Goal: Download file/media

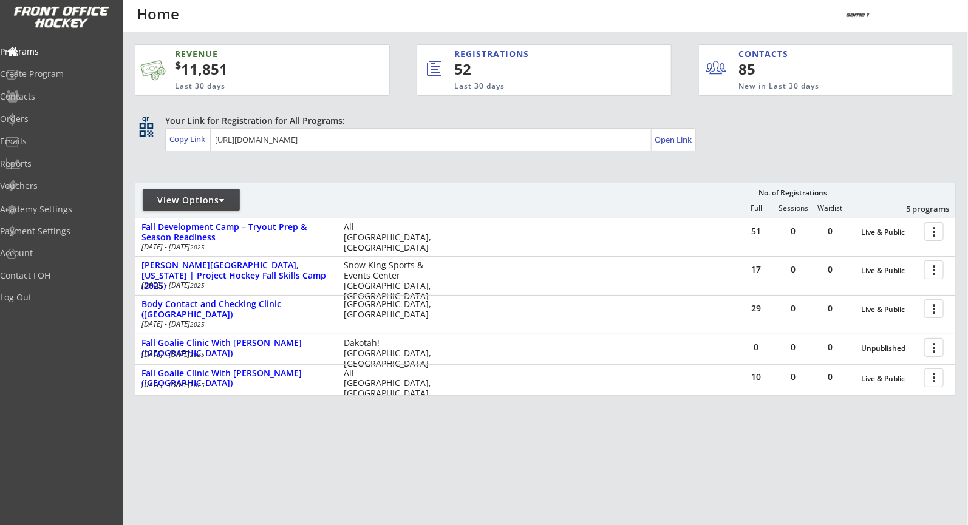
scroll to position [10, 0]
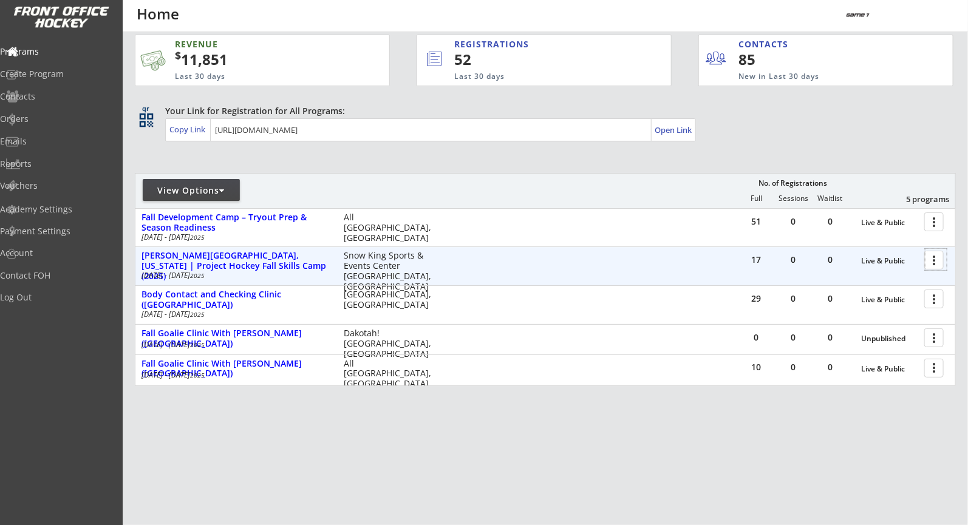
click at [927, 253] on div at bounding box center [935, 259] width 21 height 21
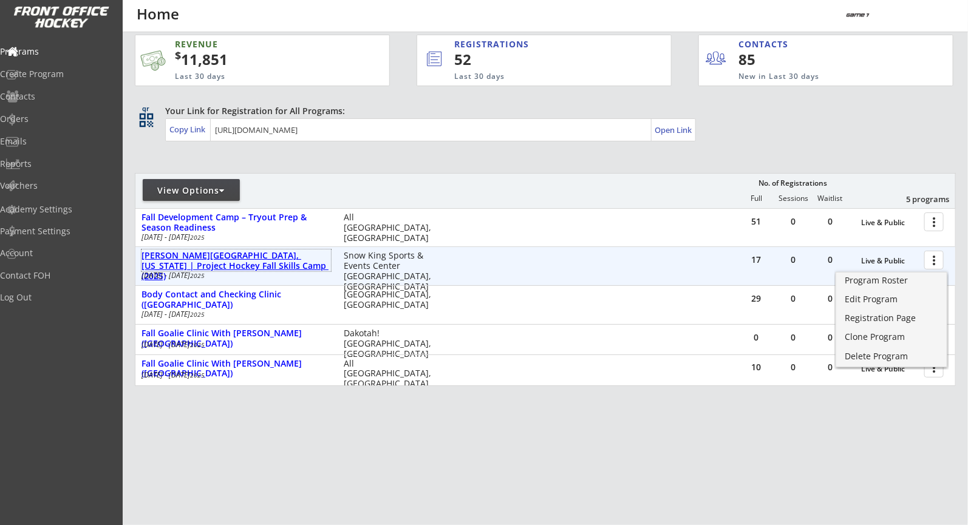
click at [315, 255] on div "[PERSON_NAME][GEOGRAPHIC_DATA], [US_STATE] | Project Hockey Fall Skills Camp (2…" at bounding box center [235, 266] width 189 height 30
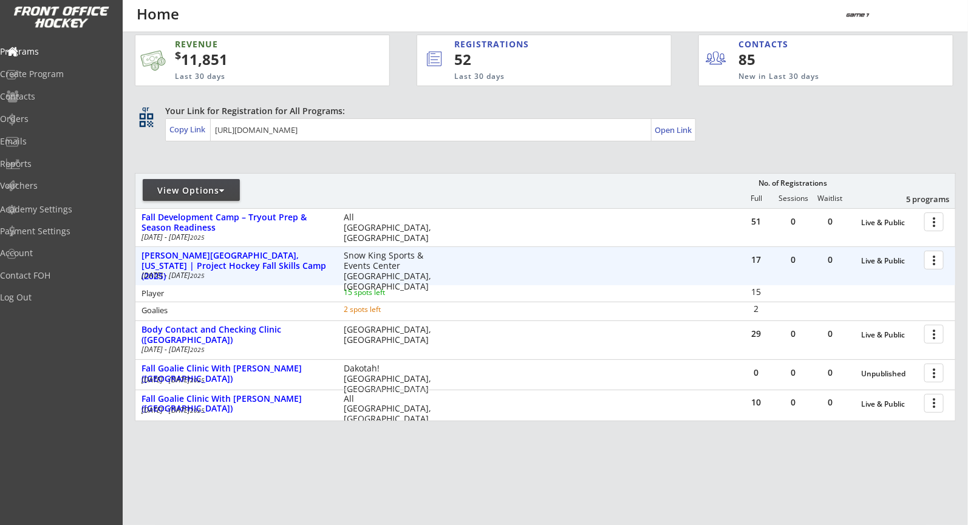
click at [939, 262] on div at bounding box center [935, 259] width 21 height 21
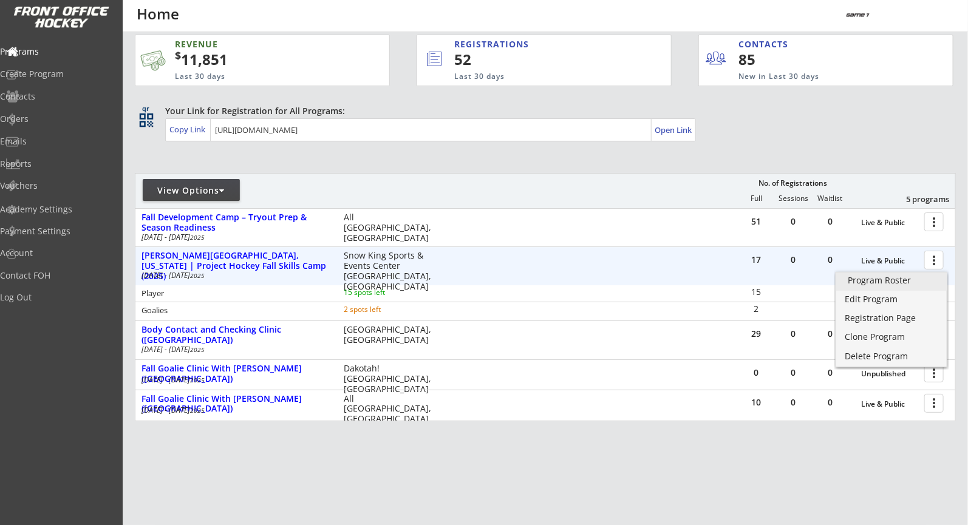
click at [866, 281] on div "Program Roster" at bounding box center [891, 280] width 87 height 9
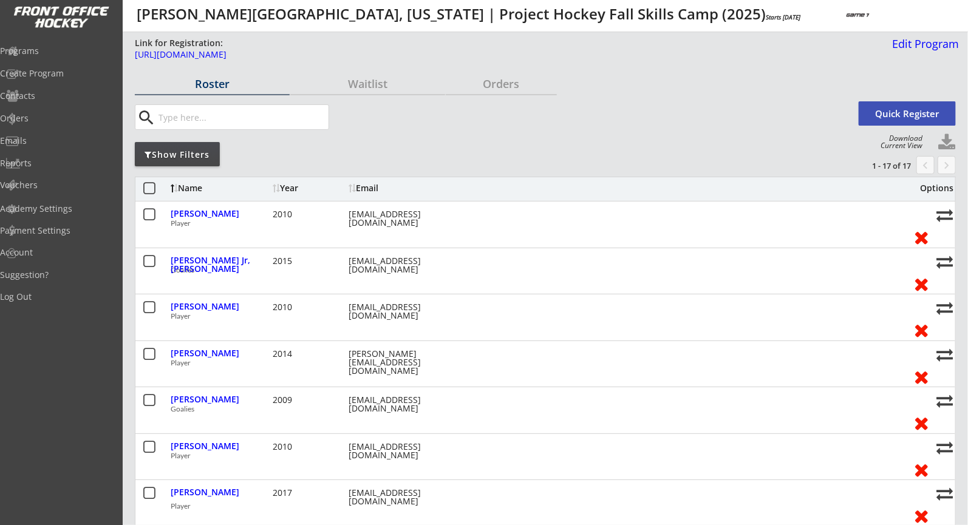
click at [944, 140] on button at bounding box center [946, 143] width 18 height 18
select select ""Player Info""
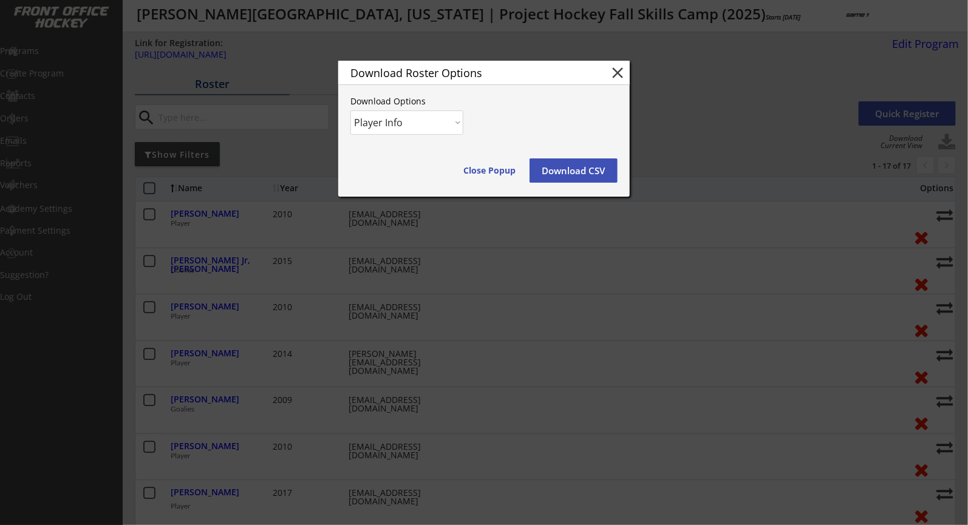
click at [567, 166] on button "Download CSV" at bounding box center [573, 170] width 88 height 24
